Goal: Task Accomplishment & Management: Manage account settings

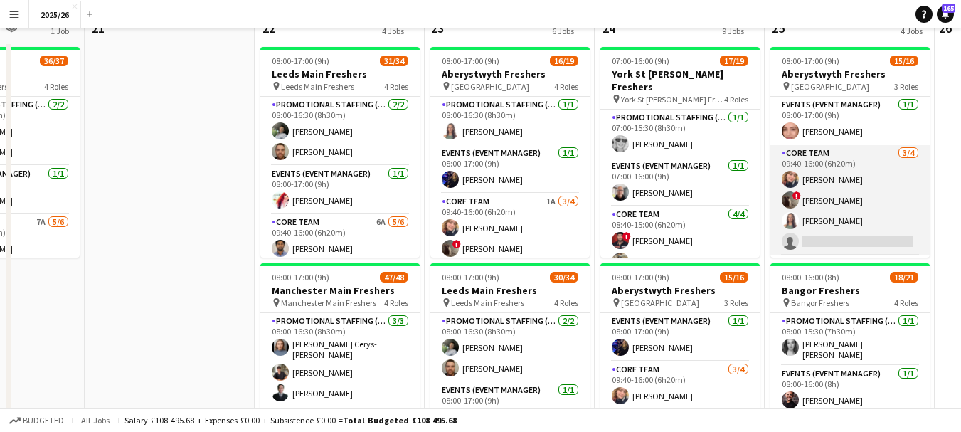
scroll to position [9, 0]
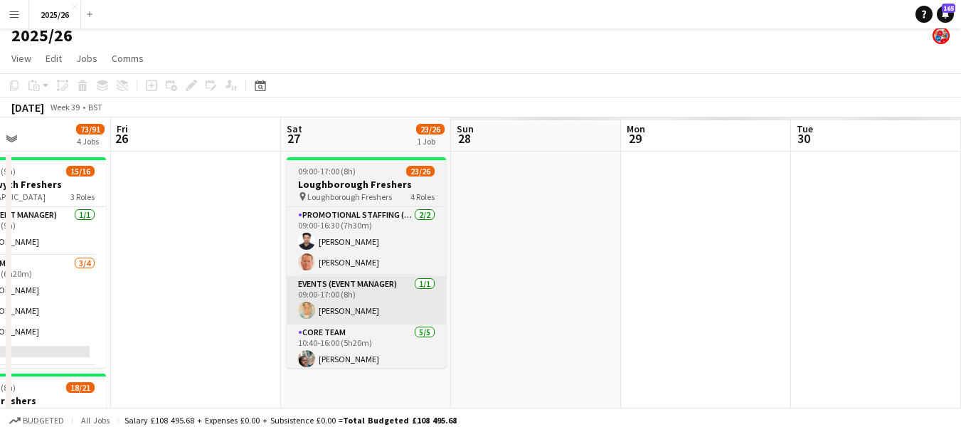
drag, startPoint x: 877, startPoint y: 265, endPoint x: 724, endPoint y: 315, distance: 160.9
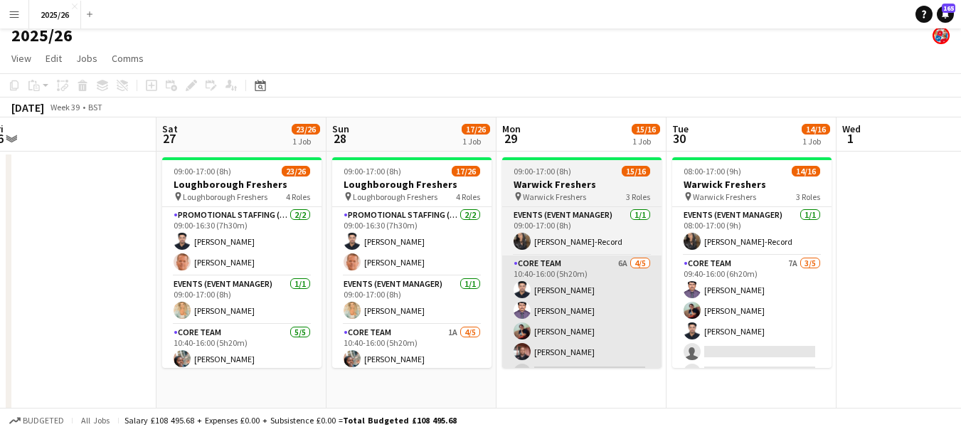
scroll to position [0, 374]
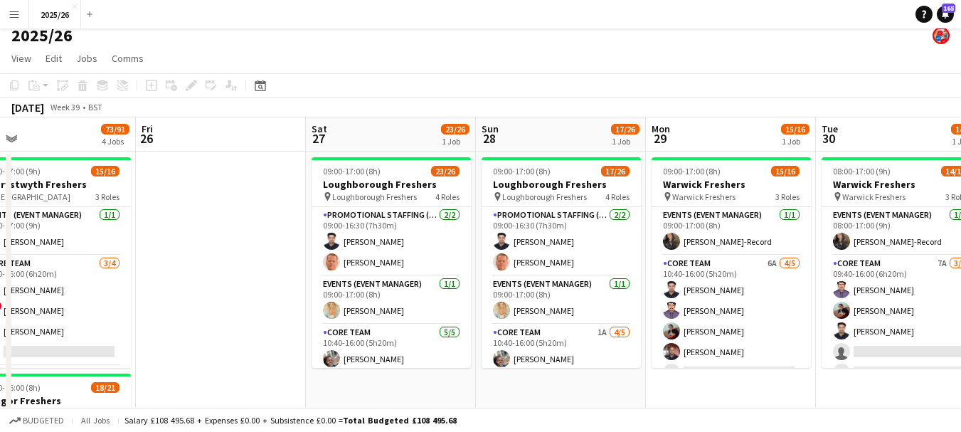
drag, startPoint x: 830, startPoint y: 316, endPoint x: 469, endPoint y: 303, distance: 361.6
drag, startPoint x: 874, startPoint y: 391, endPoint x: 689, endPoint y: 367, distance: 185.8
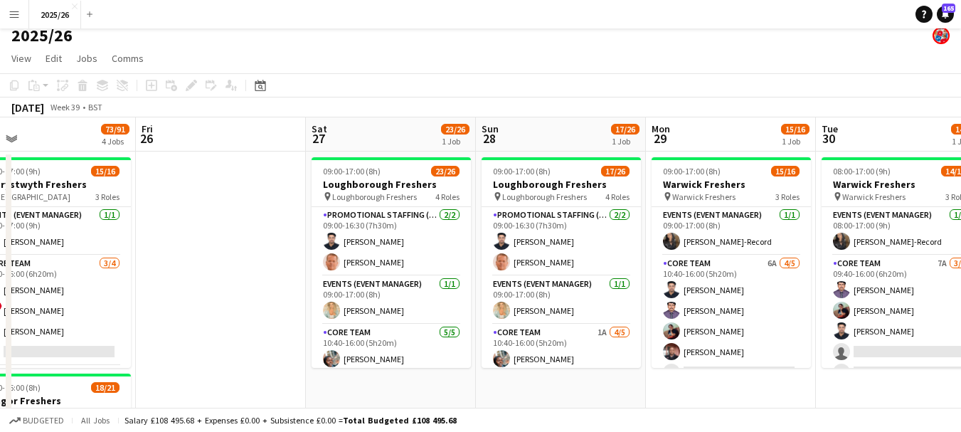
scroll to position [0, 399]
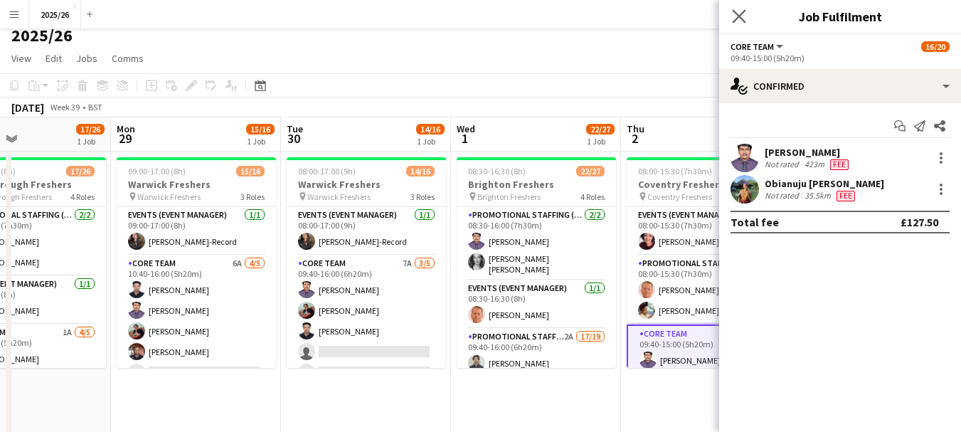
click at [731, 14] on app-icon "Close pop-in" at bounding box center [739, 16] width 21 height 21
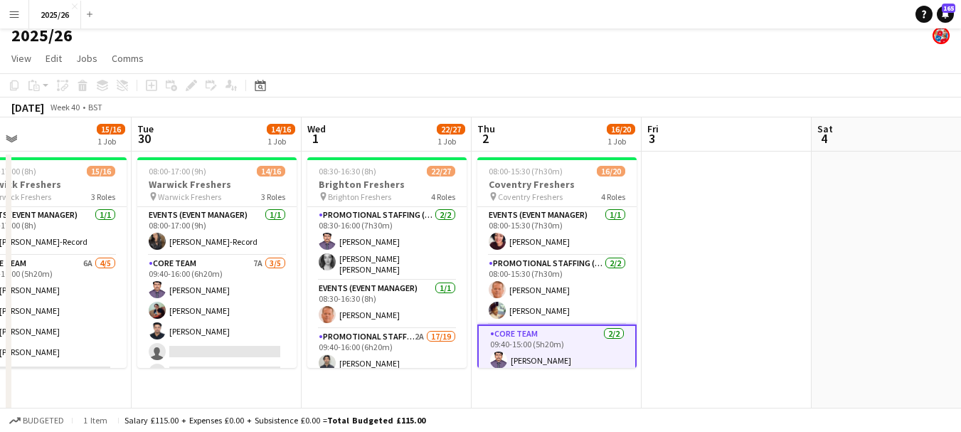
drag, startPoint x: 859, startPoint y: 330, endPoint x: 410, endPoint y: 296, distance: 450.2
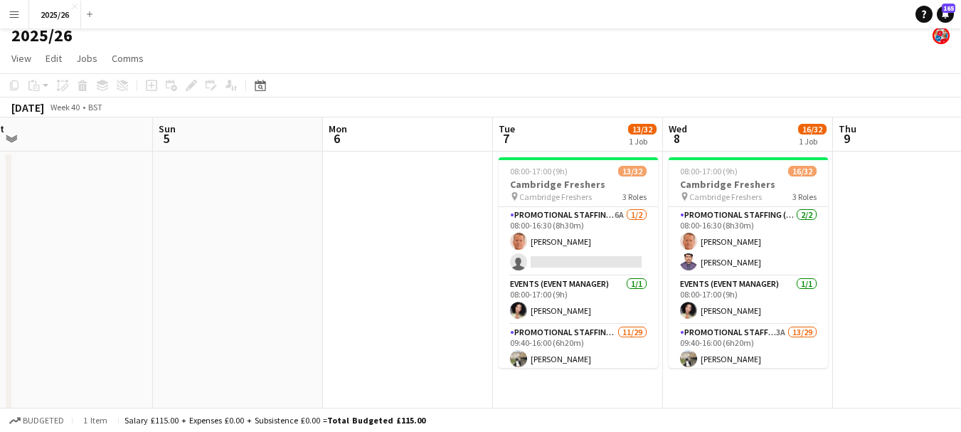
drag, startPoint x: 901, startPoint y: 359, endPoint x: 390, endPoint y: 313, distance: 512.9
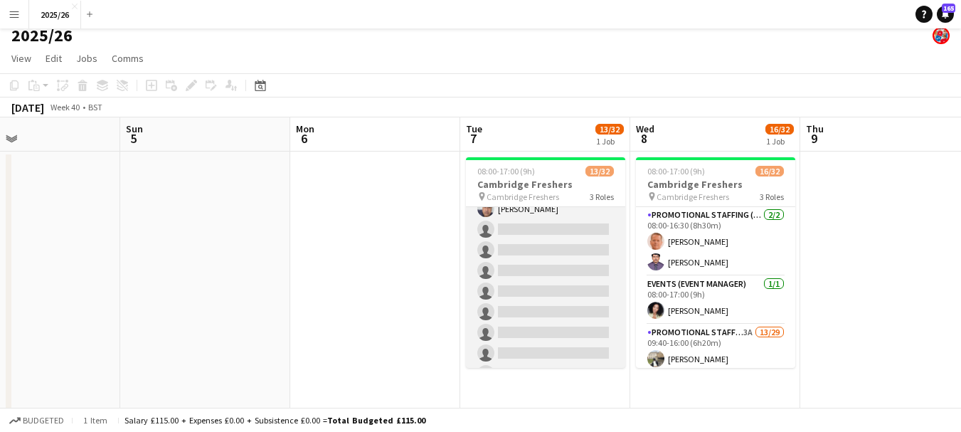
click at [568, 296] on app-card-role "Promotional Staffing (Brand Ambassadors) [DATE] 09:40-16:00 (6h20m) [PERSON_NAM…" at bounding box center [545, 276] width 159 height 635
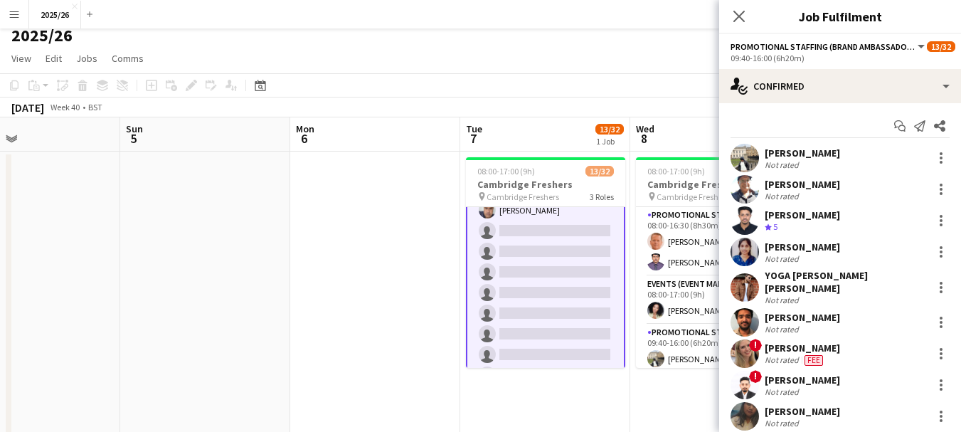
scroll to position [366, 0]
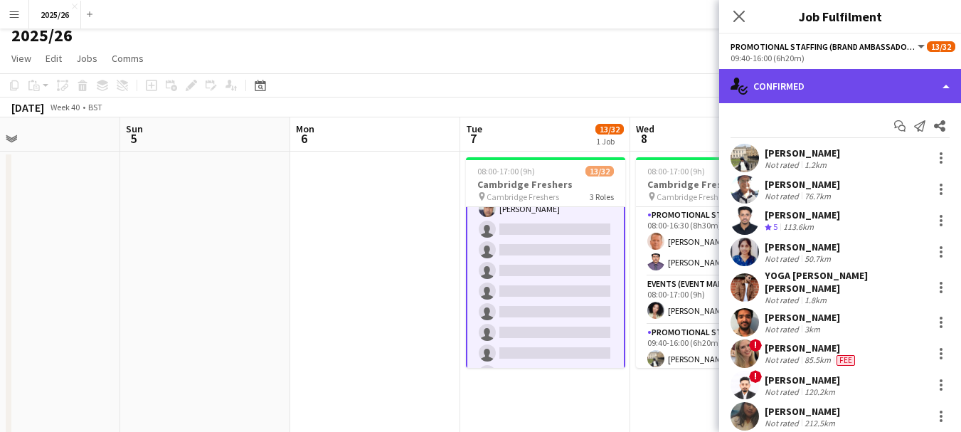
click at [853, 81] on div "single-neutral-actions-check-2 Confirmed" at bounding box center [840, 86] width 242 height 34
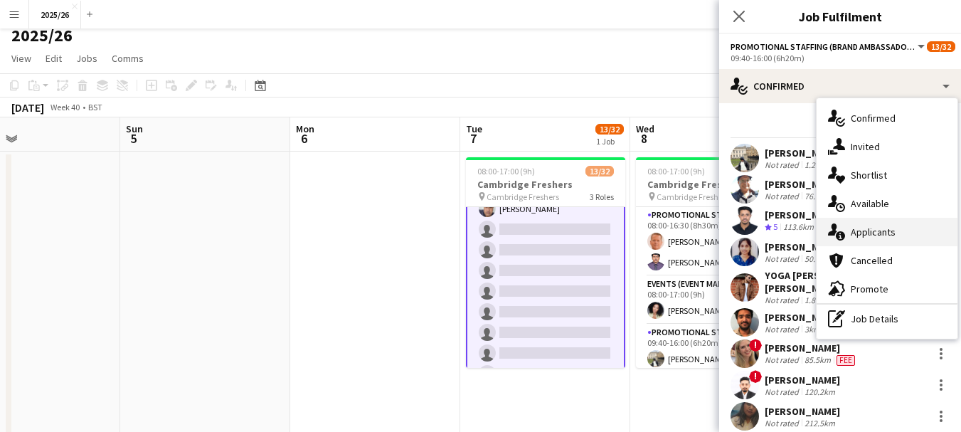
click at [874, 228] on div "single-neutral-actions-information Applicants" at bounding box center [887, 232] width 141 height 28
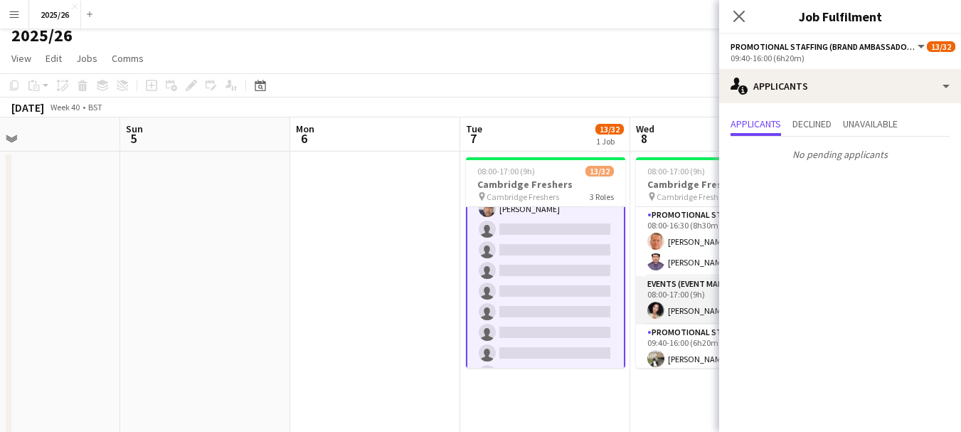
click at [709, 288] on app-card-role "Events (Event Manager) [DATE] 08:00-17:00 (9h) [PERSON_NAME]" at bounding box center [715, 300] width 159 height 48
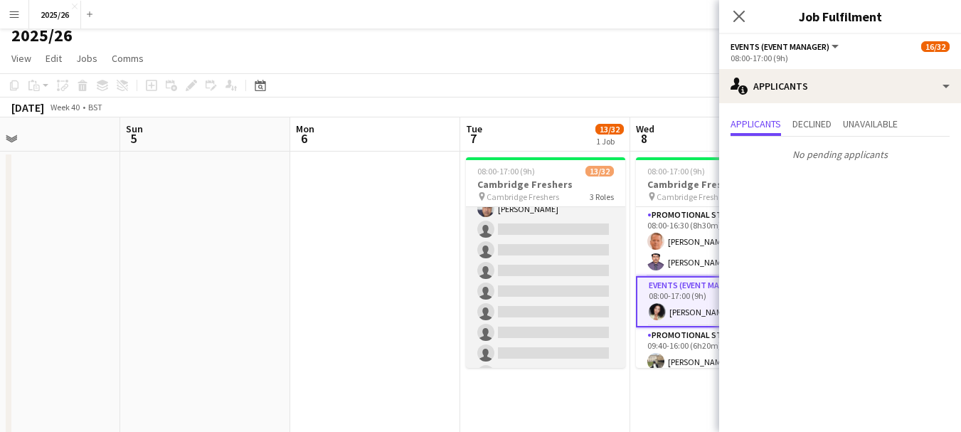
click at [564, 304] on app-card-role "Promotional Staffing (Brand Ambassadors) [DATE] 09:40-16:00 (6h20m) [PERSON_NAM…" at bounding box center [545, 276] width 159 height 635
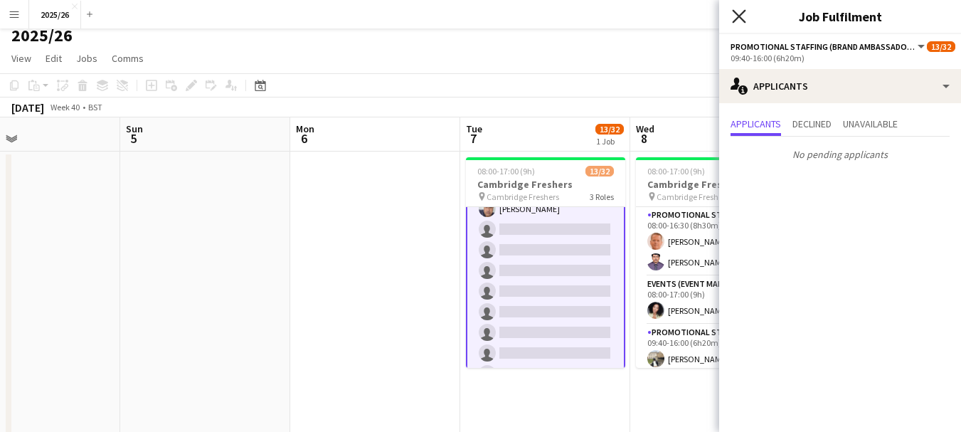
click at [743, 11] on icon "Close pop-in" at bounding box center [739, 16] width 14 height 14
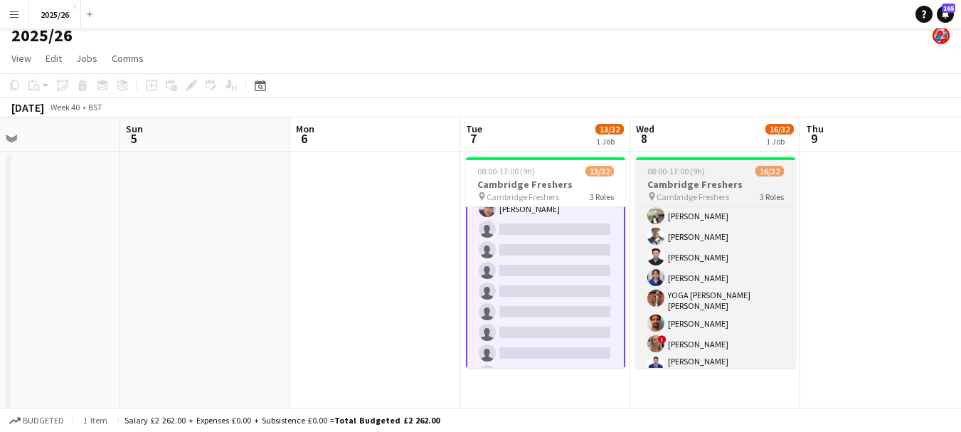
scroll to position [147, 0]
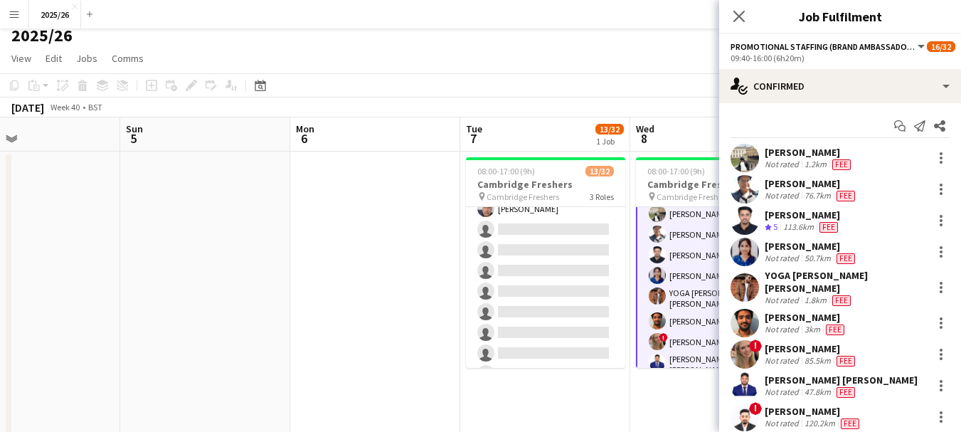
scroll to position [148, 0]
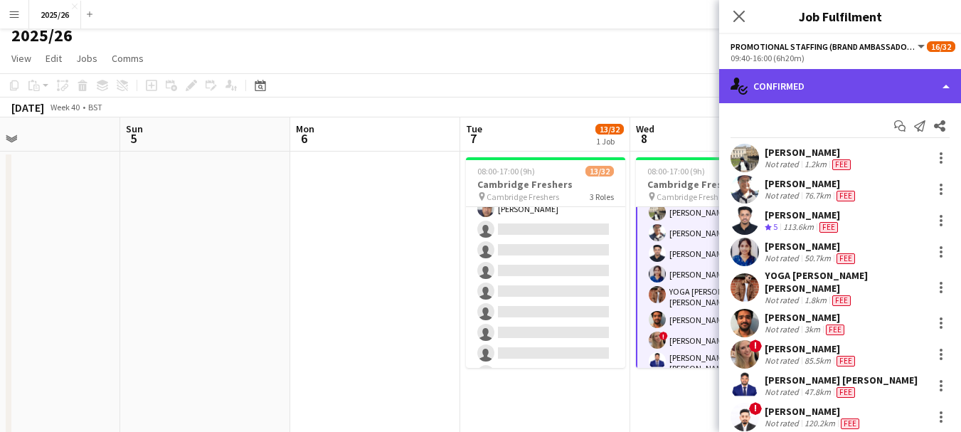
click at [802, 73] on div "single-neutral-actions-check-2 Confirmed" at bounding box center [840, 86] width 242 height 34
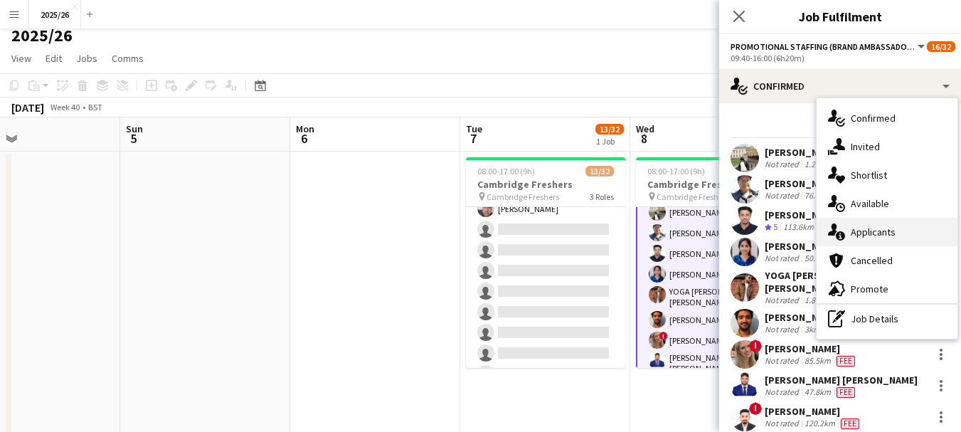
click at [877, 232] on div "single-neutral-actions-information Applicants" at bounding box center [887, 232] width 141 height 28
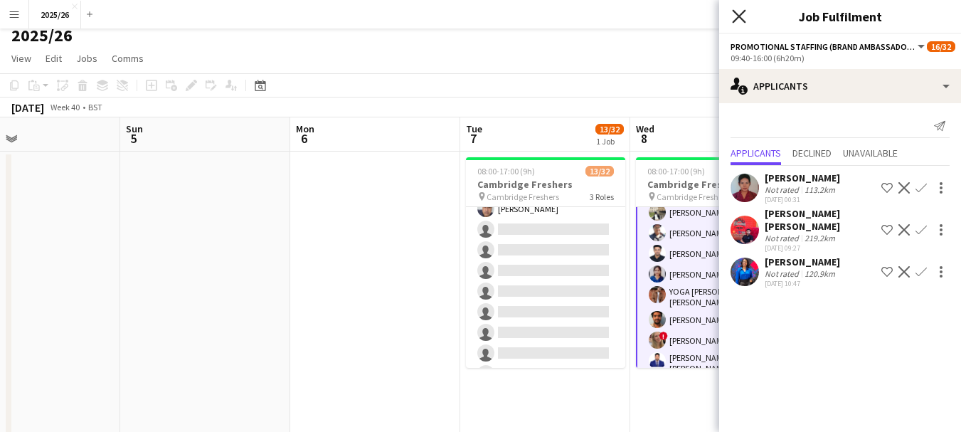
click at [744, 19] on icon "Close pop-in" at bounding box center [739, 16] width 14 height 14
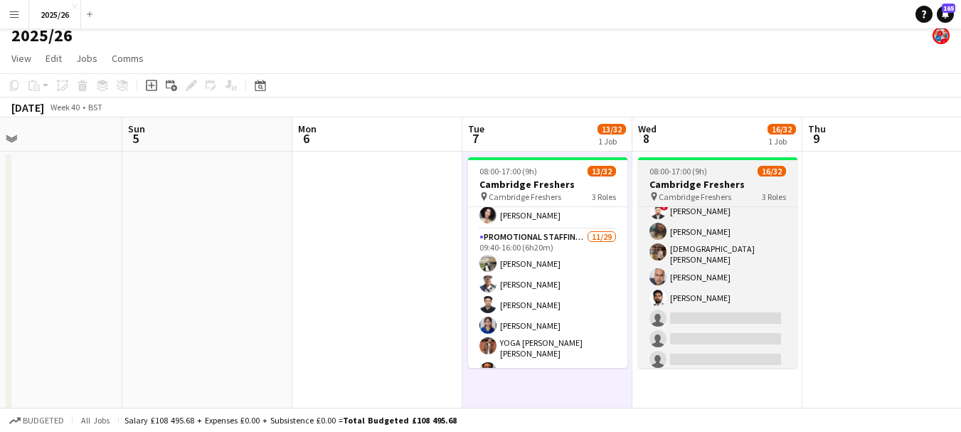
scroll to position [325, 0]
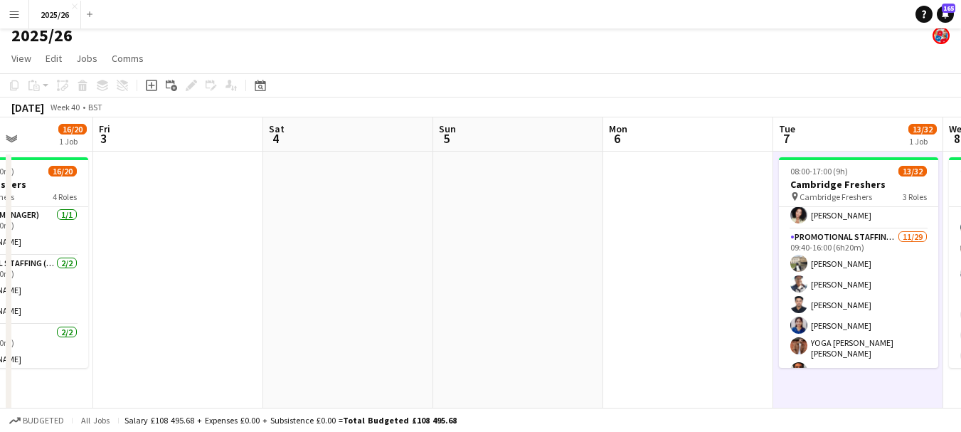
drag, startPoint x: 329, startPoint y: 253, endPoint x: 832, endPoint y: 210, distance: 504.9
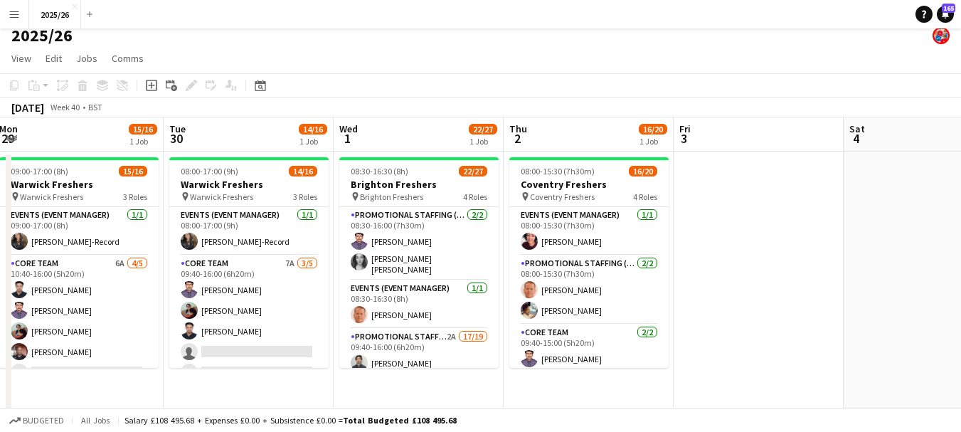
scroll to position [0, 347]
drag, startPoint x: 255, startPoint y: 215, endPoint x: 642, endPoint y: 208, distance: 387.8
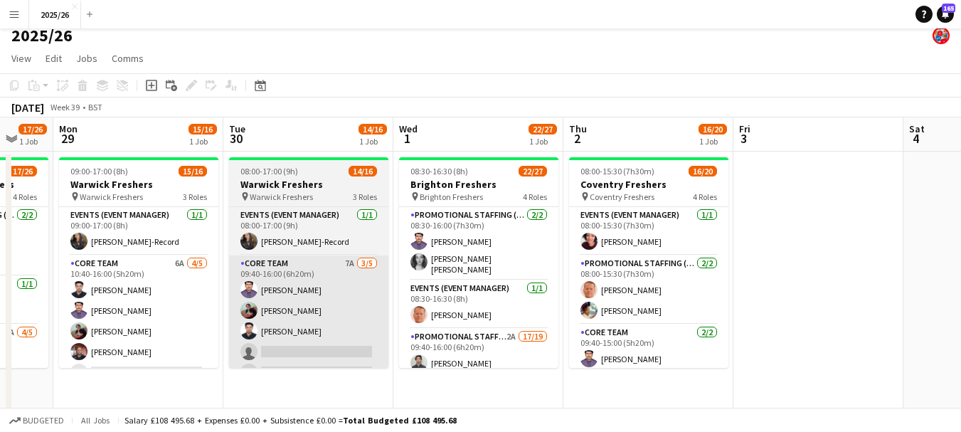
scroll to position [0, 433]
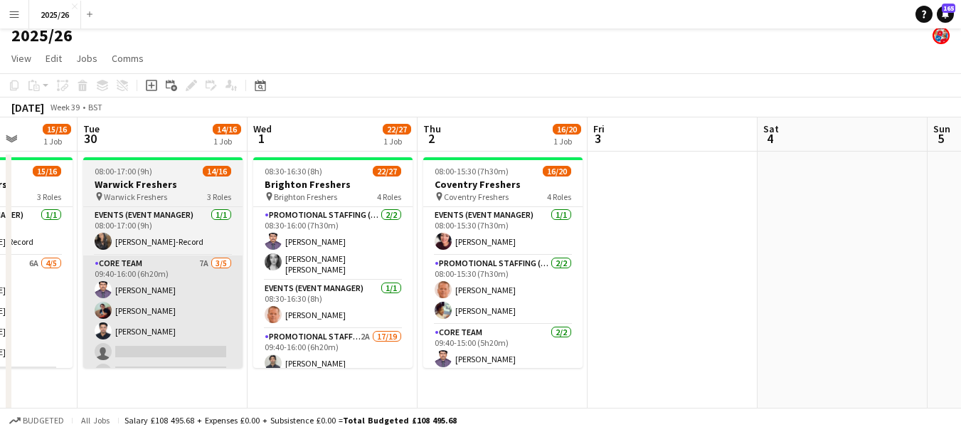
drag, startPoint x: 201, startPoint y: 280, endPoint x: 337, endPoint y: 280, distance: 136.6
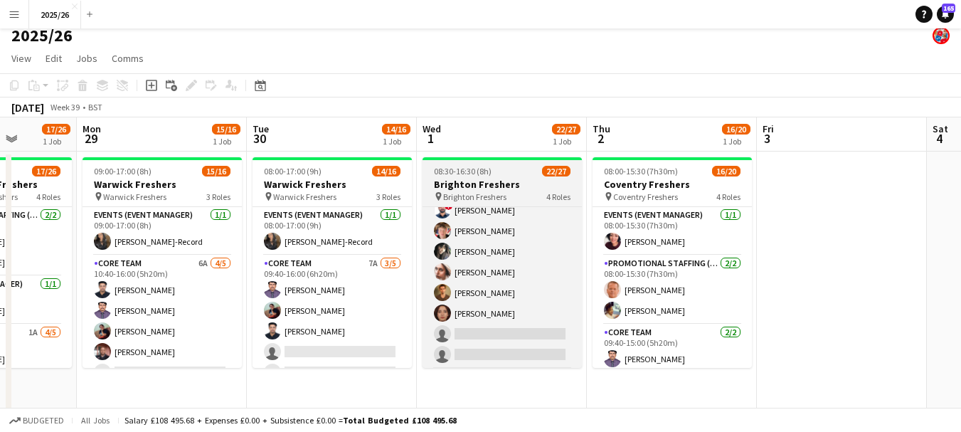
scroll to position [415, 0]
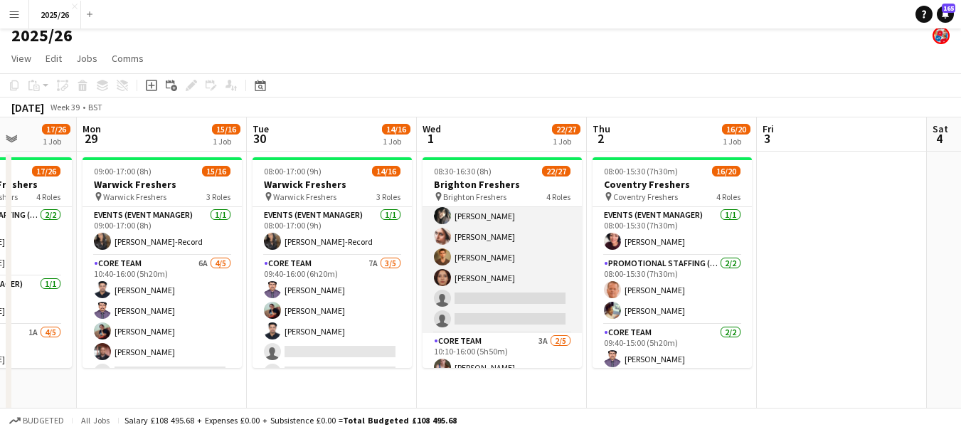
click at [532, 250] on app-card-role "Promotional Staffing (Brand Ambassadors) 2A 17/19 09:40-16:00 (6h20m) [PERSON_N…" at bounding box center [502, 123] width 159 height 420
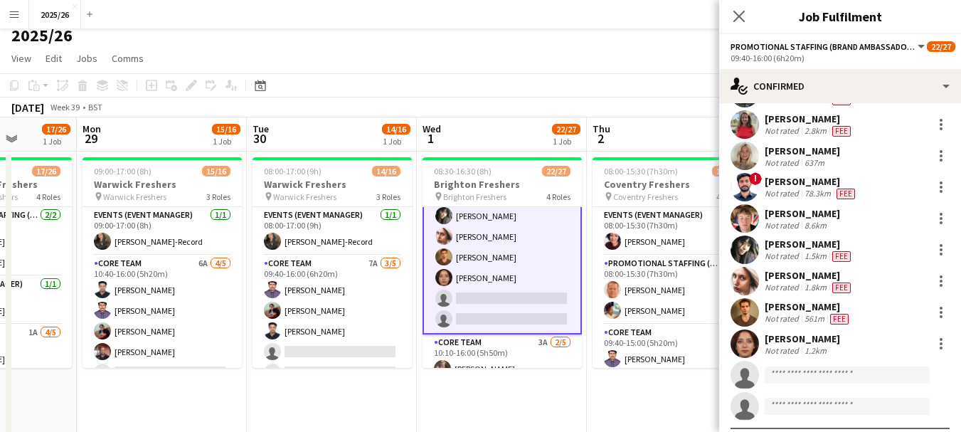
scroll to position [345, 0]
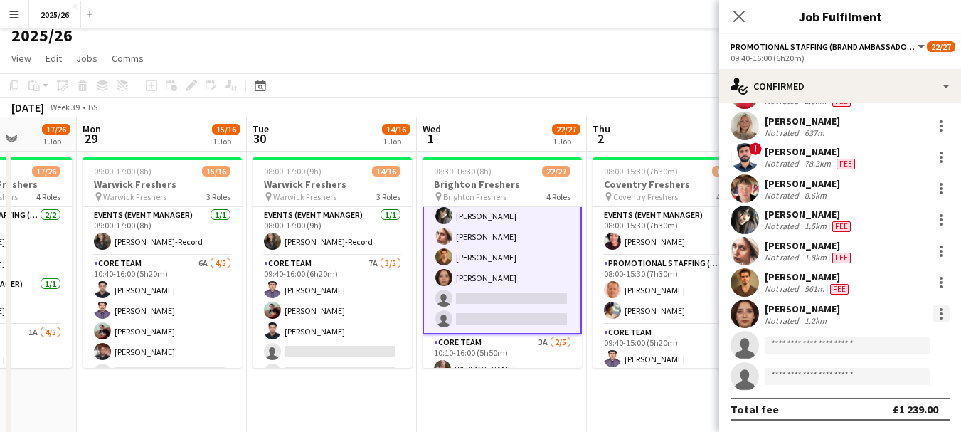
click at [933, 312] on div at bounding box center [941, 313] width 17 height 17
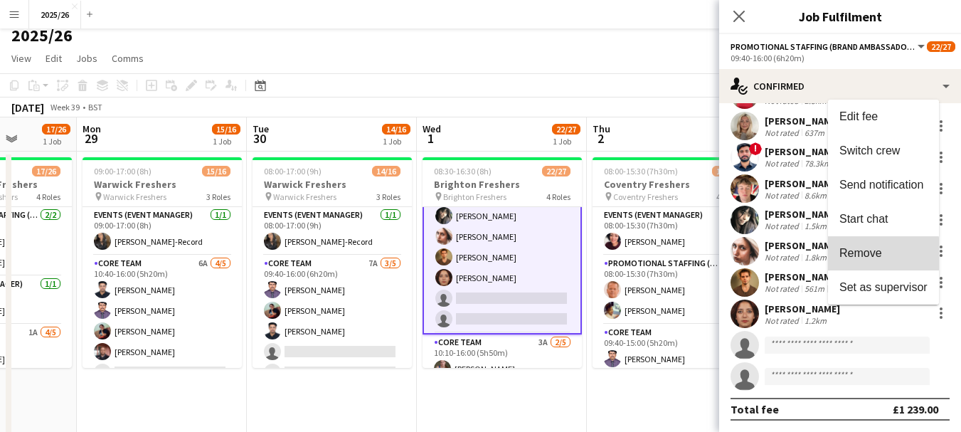
click at [855, 263] on button "Remove" at bounding box center [883, 253] width 111 height 34
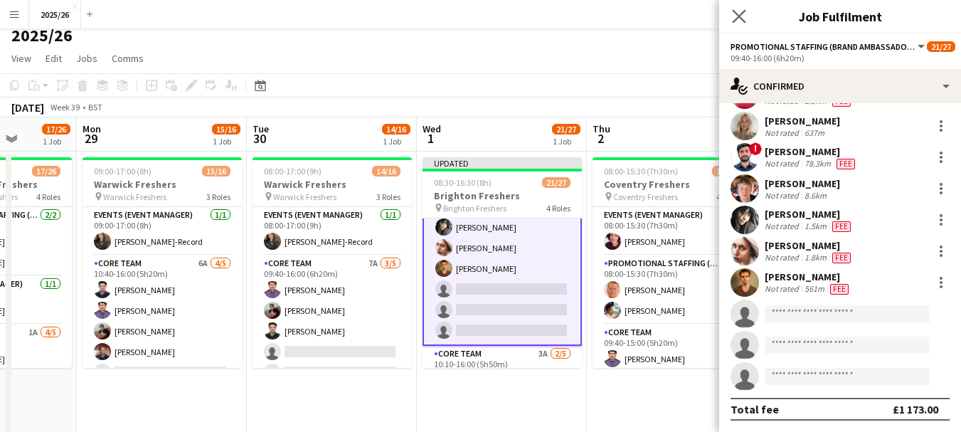
click at [734, 8] on app-icon "Close pop-in" at bounding box center [739, 16] width 21 height 21
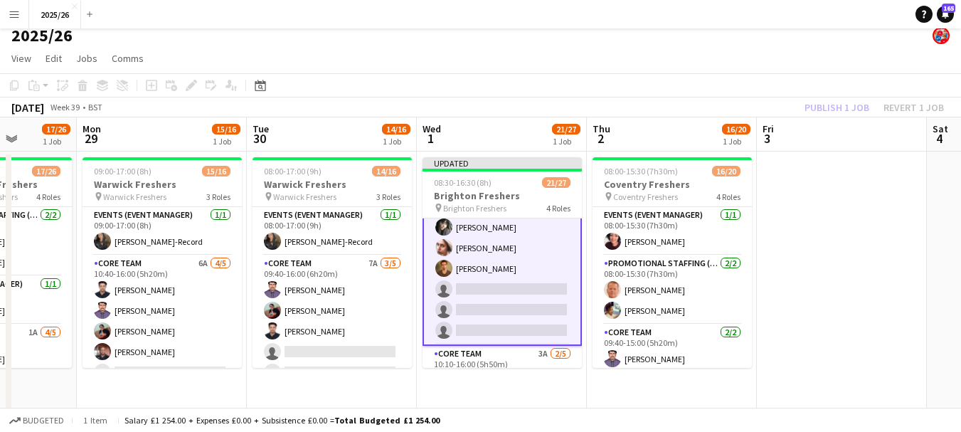
click at [837, 98] on div "Publish 1 job Revert 1 job" at bounding box center [875, 107] width 174 height 18
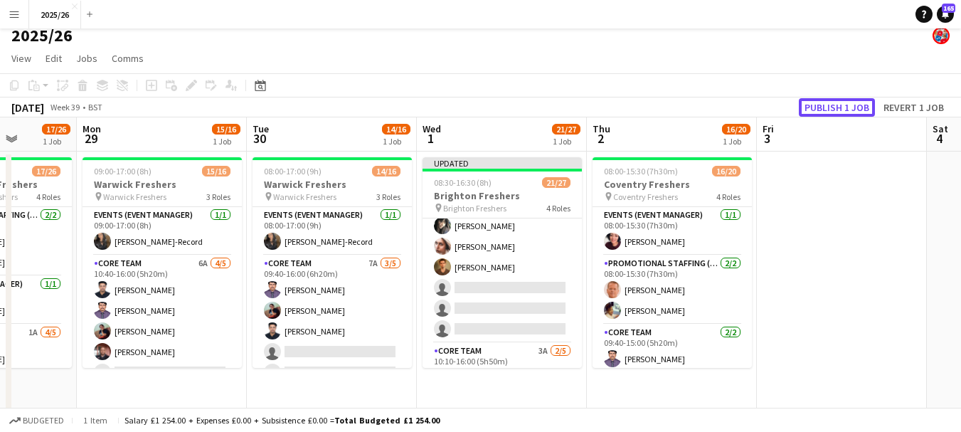
scroll to position [415, 0]
click at [837, 98] on button "Publish 1 job" at bounding box center [837, 107] width 76 height 18
